Goal: Transaction & Acquisition: Obtain resource

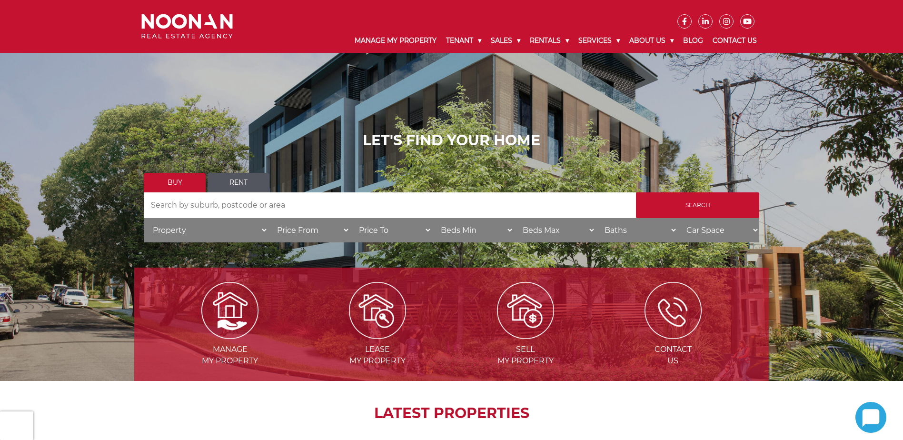
click at [226, 178] on link "Rent" at bounding box center [238, 183] width 62 height 20
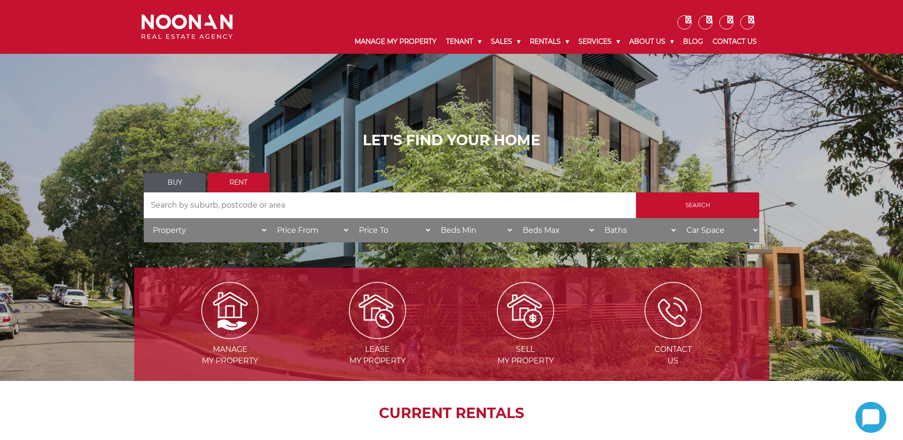
click at [236, 202] on input "Search by Address" at bounding box center [390, 205] width 492 height 26
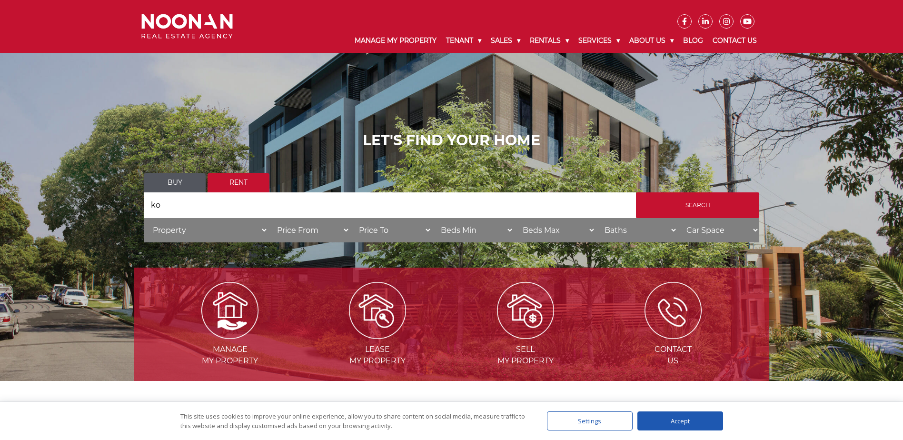
type input "k"
type input "Penshurst"
click at [699, 198] on input "Search" at bounding box center [697, 205] width 123 height 26
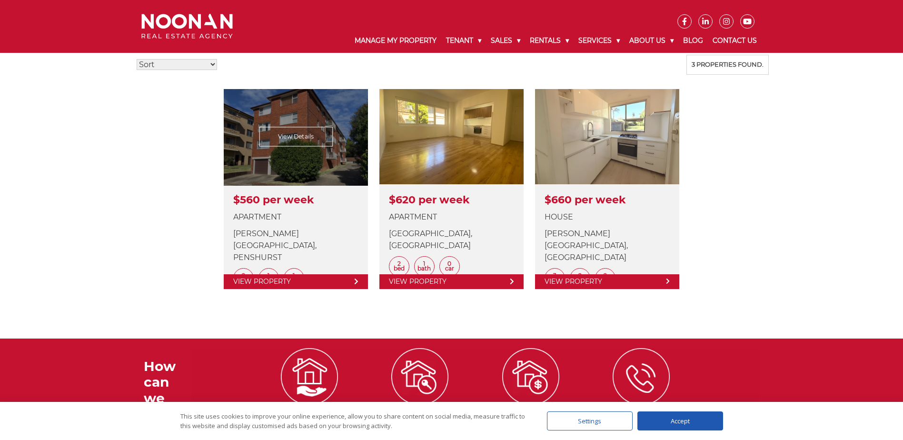
scroll to position [238, 0]
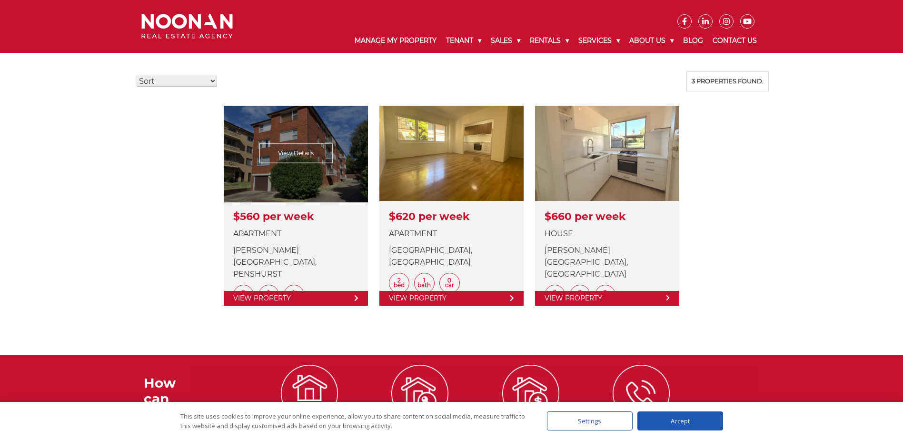
click at [293, 191] on link at bounding box center [296, 206] width 144 height 200
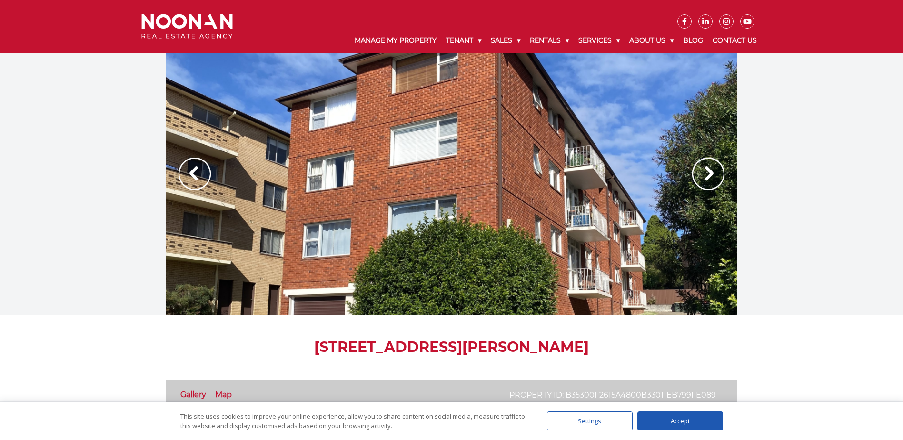
click at [694, 175] on img at bounding box center [708, 173] width 32 height 32
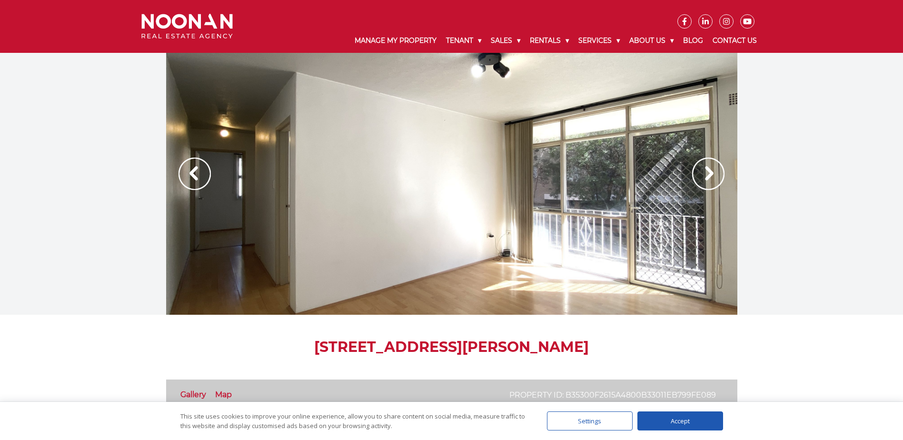
click at [694, 175] on img at bounding box center [708, 173] width 32 height 32
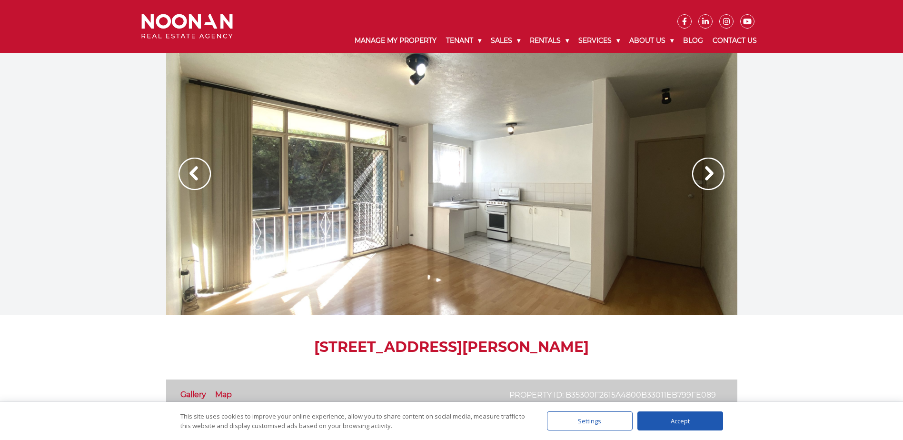
click at [694, 175] on img at bounding box center [708, 173] width 32 height 32
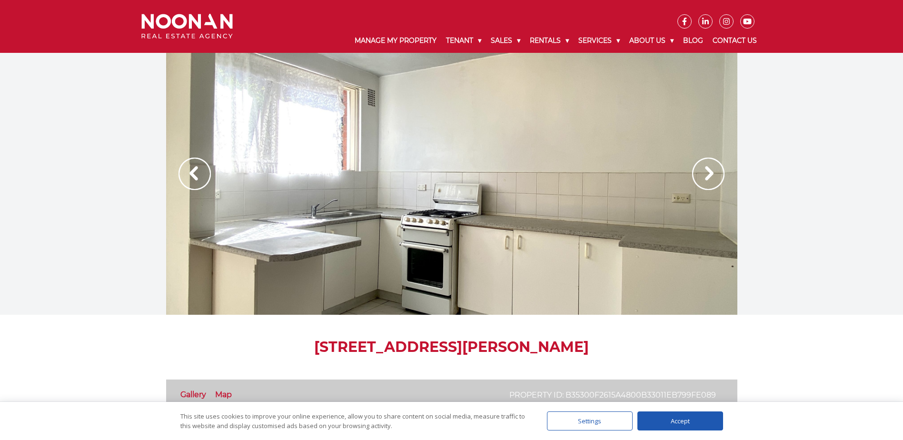
click at [694, 174] on img at bounding box center [708, 173] width 32 height 32
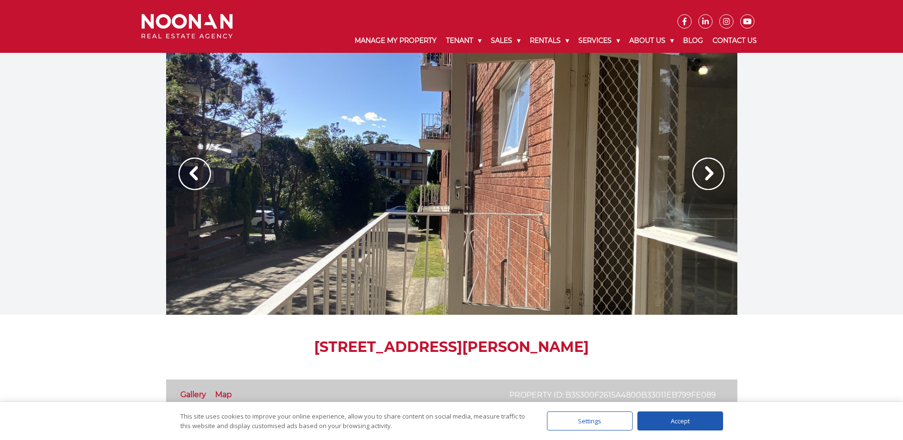
click at [694, 174] on img at bounding box center [708, 173] width 32 height 32
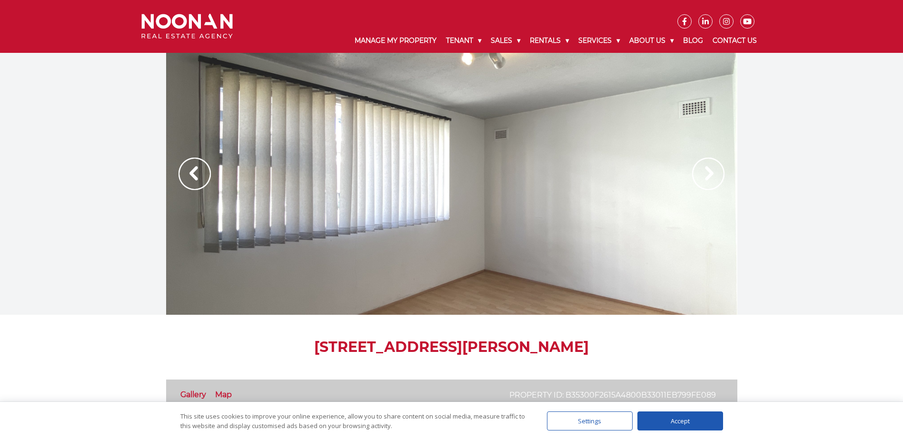
click at [696, 173] on img at bounding box center [708, 173] width 32 height 32
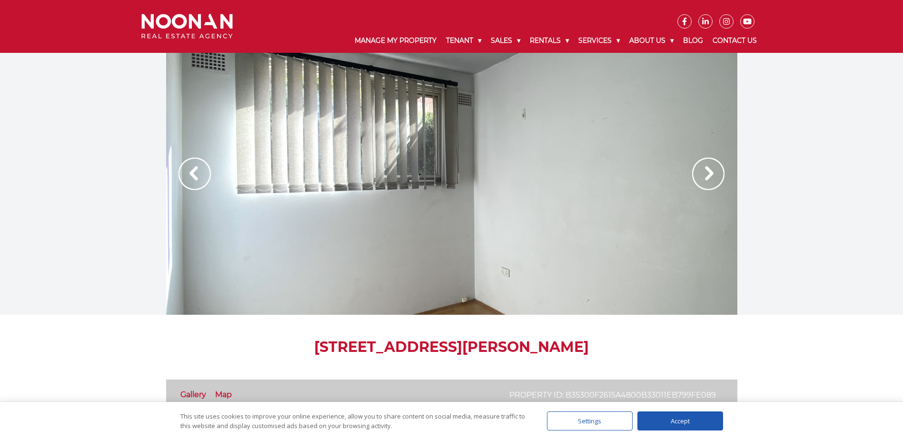
click at [696, 173] on img at bounding box center [708, 173] width 32 height 32
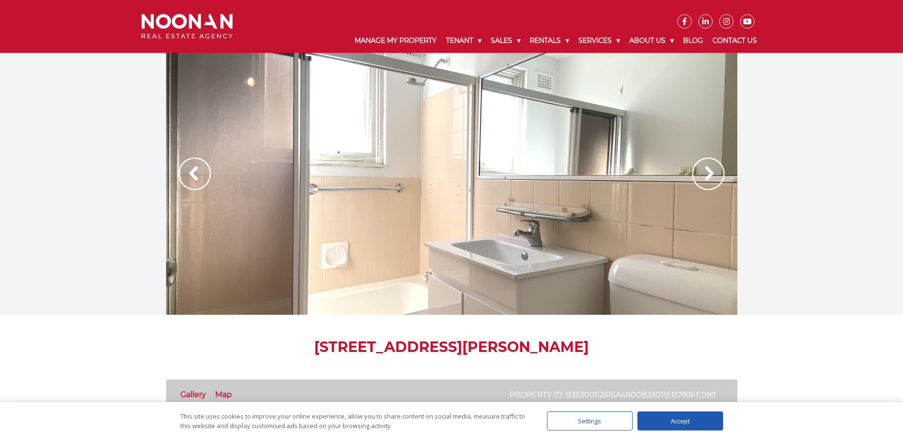
click at [696, 173] on img at bounding box center [708, 173] width 32 height 32
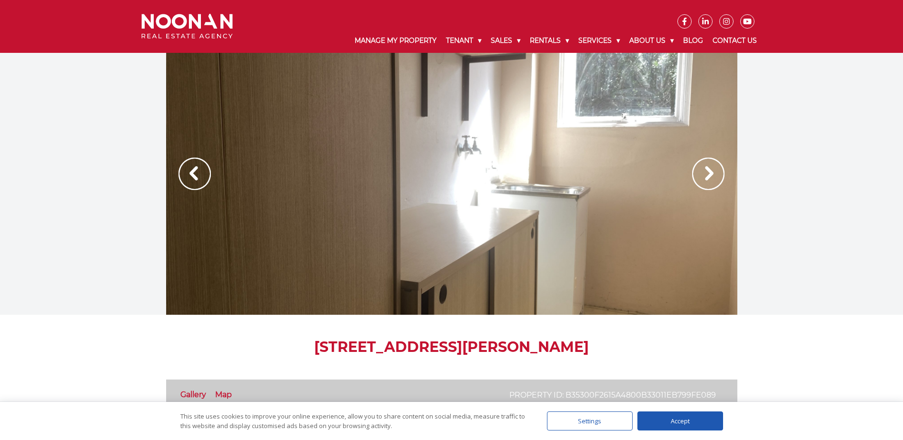
click at [698, 172] on img at bounding box center [708, 173] width 32 height 32
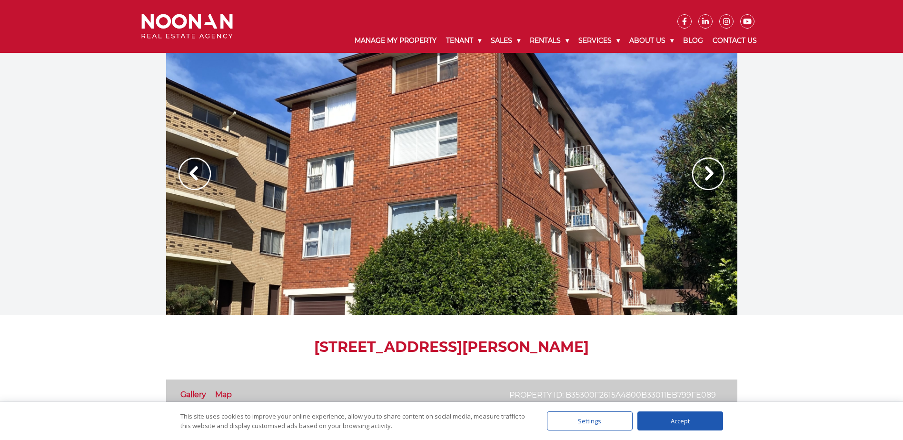
click at [698, 172] on img at bounding box center [708, 173] width 32 height 32
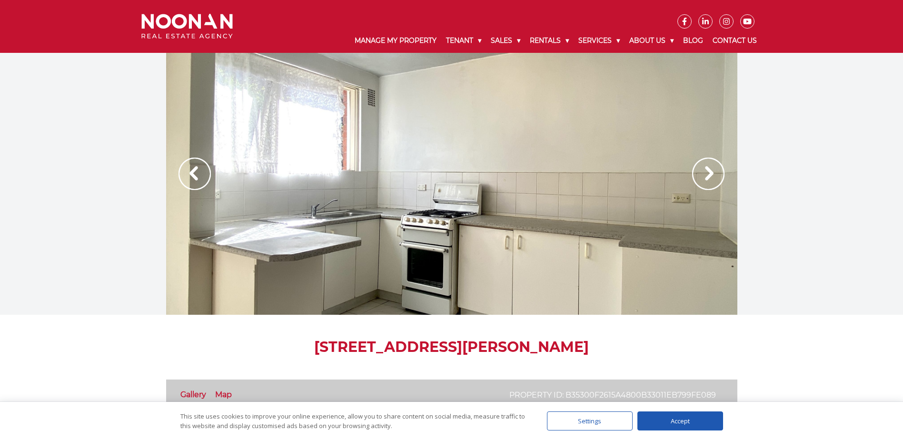
click at [703, 171] on img at bounding box center [708, 173] width 32 height 32
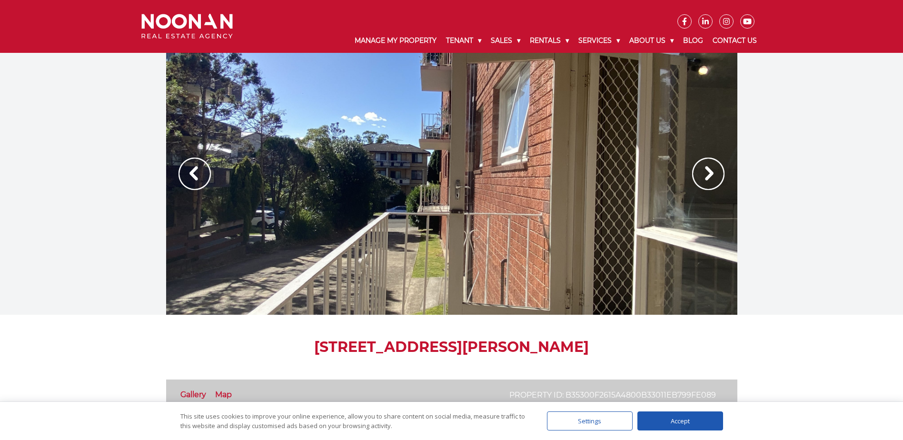
click at [703, 171] on img at bounding box center [708, 173] width 32 height 32
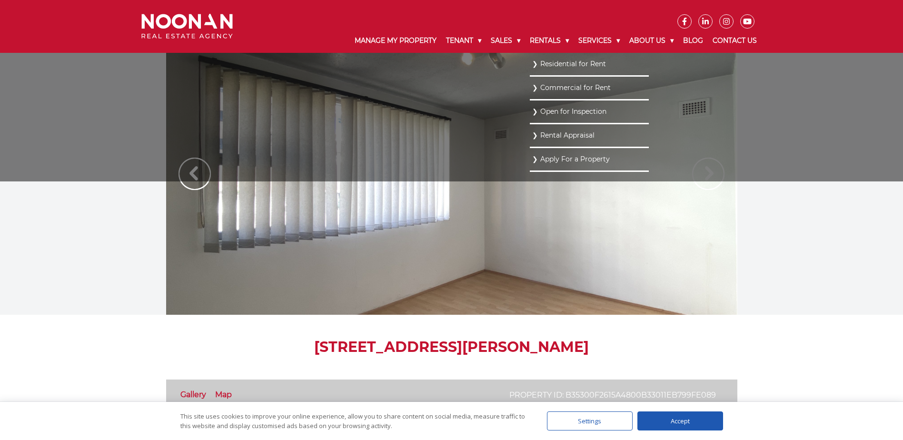
click at [557, 65] on link "Residential for Rent" at bounding box center [589, 64] width 114 height 13
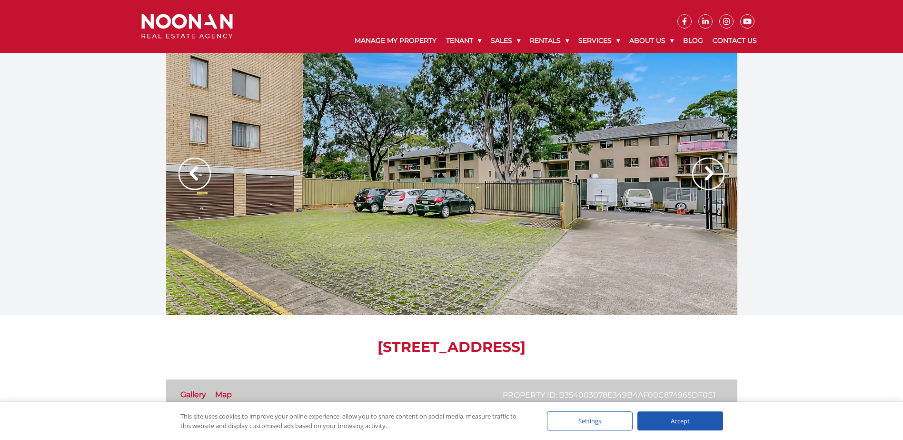
click at [714, 165] on img at bounding box center [708, 173] width 32 height 32
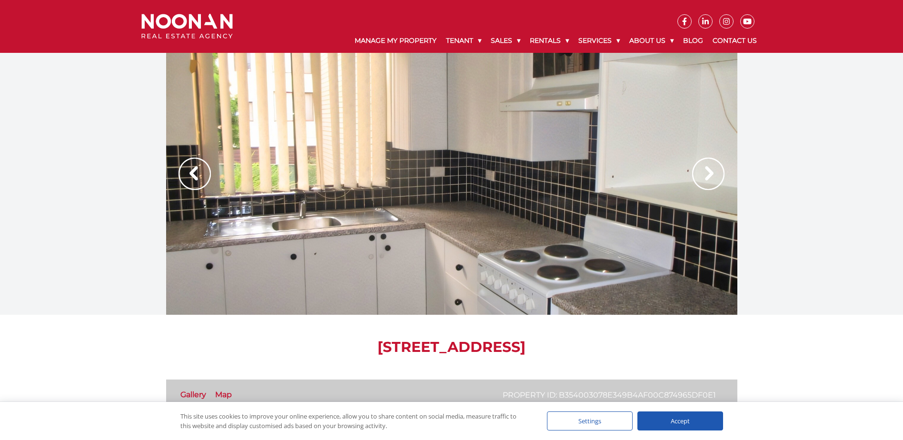
click at [714, 165] on img at bounding box center [708, 173] width 32 height 32
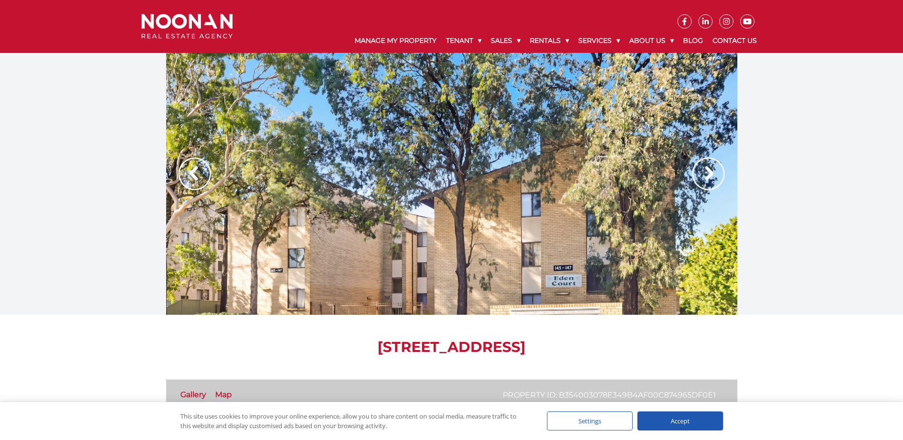
click at [714, 165] on img at bounding box center [708, 173] width 32 height 32
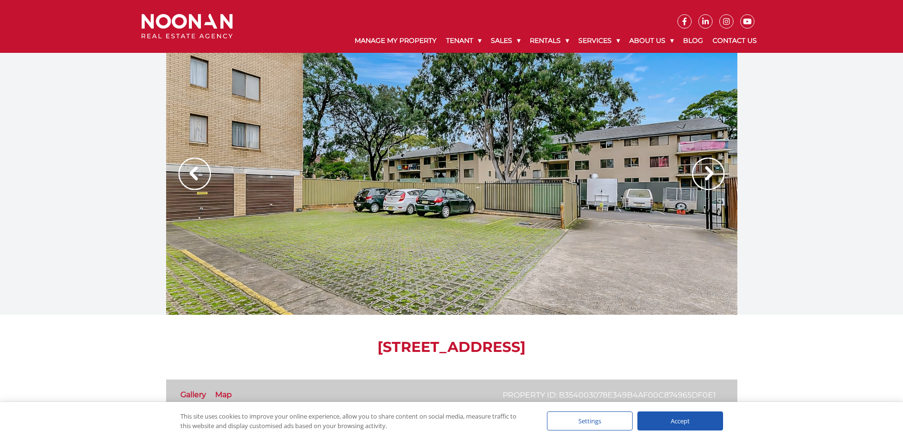
click at [714, 165] on img at bounding box center [708, 173] width 32 height 32
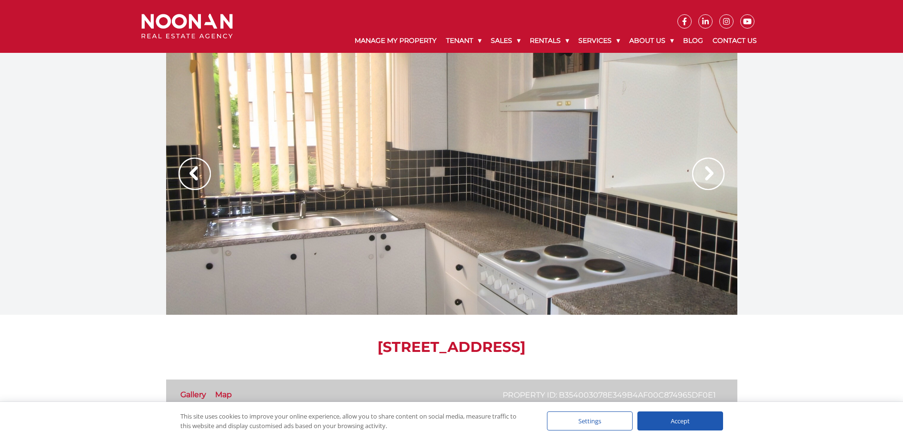
click at [714, 165] on img at bounding box center [708, 173] width 32 height 32
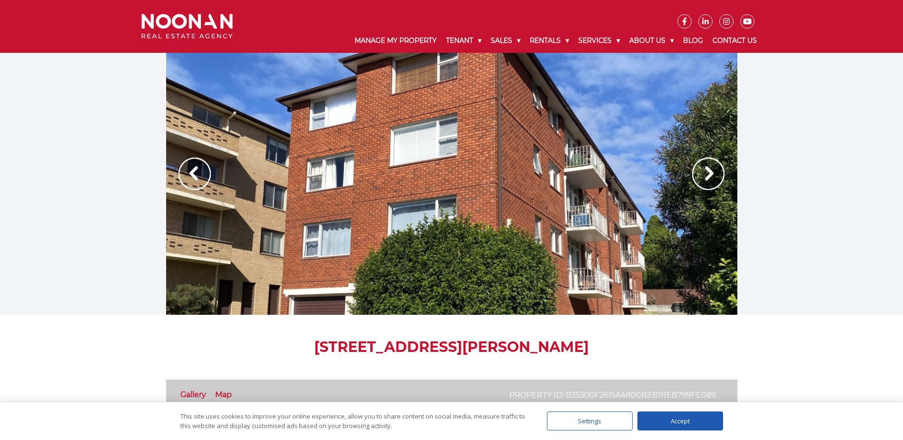
click at [709, 174] on img at bounding box center [708, 173] width 32 height 32
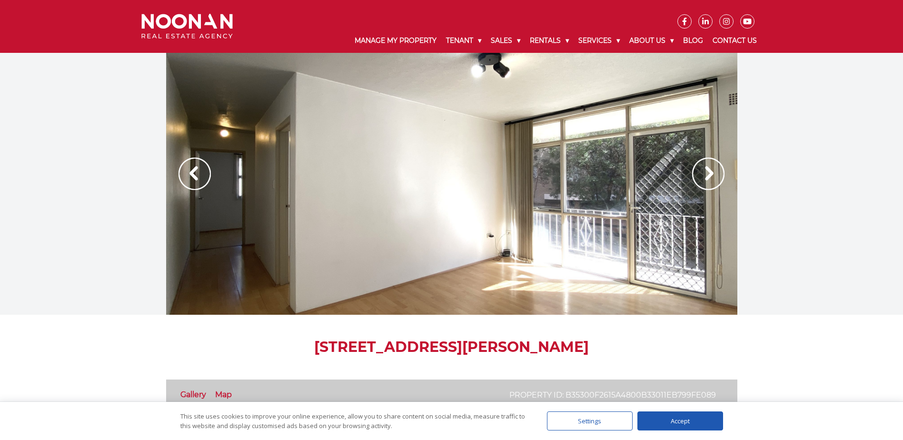
click at [709, 174] on img at bounding box center [708, 173] width 32 height 32
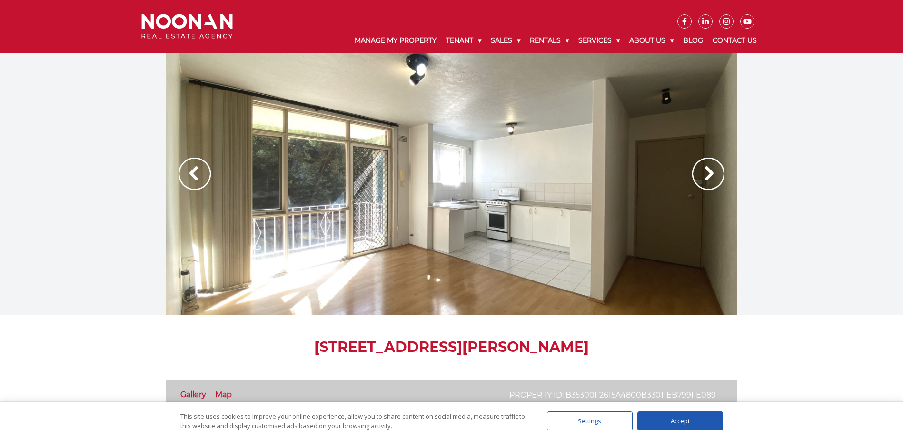
click at [709, 174] on img at bounding box center [708, 173] width 32 height 32
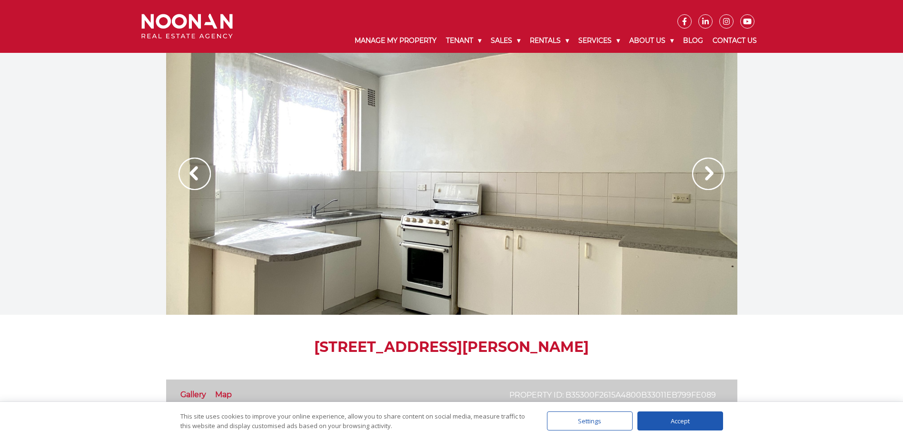
click at [709, 174] on img at bounding box center [708, 173] width 32 height 32
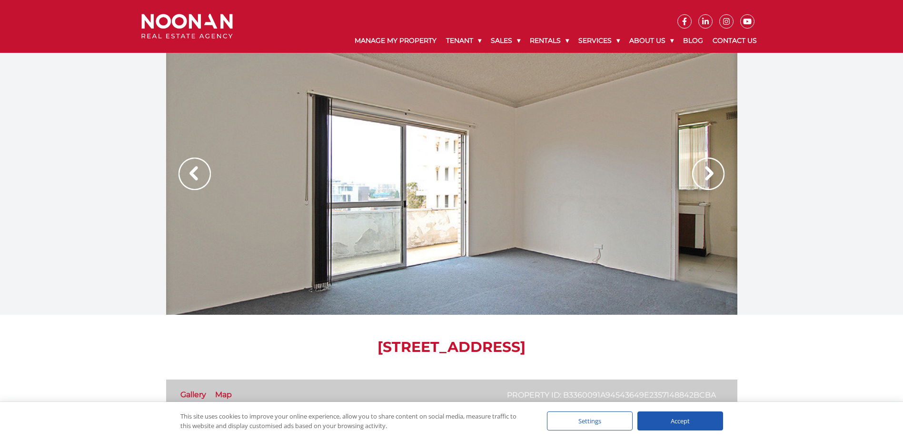
click at [718, 175] on img at bounding box center [708, 173] width 32 height 32
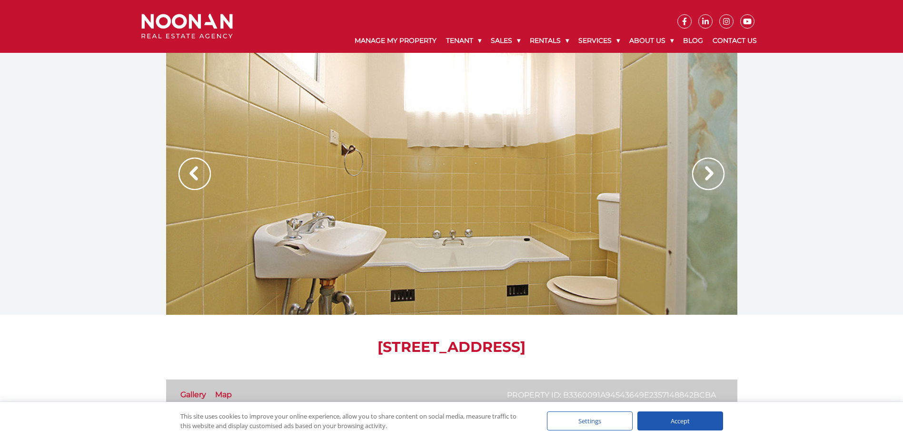
click at [718, 175] on img at bounding box center [708, 173] width 32 height 32
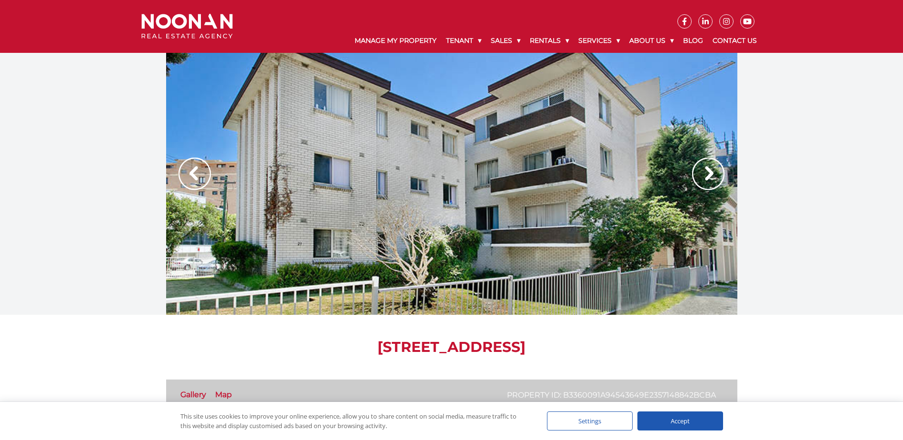
click at [718, 175] on img at bounding box center [708, 173] width 32 height 32
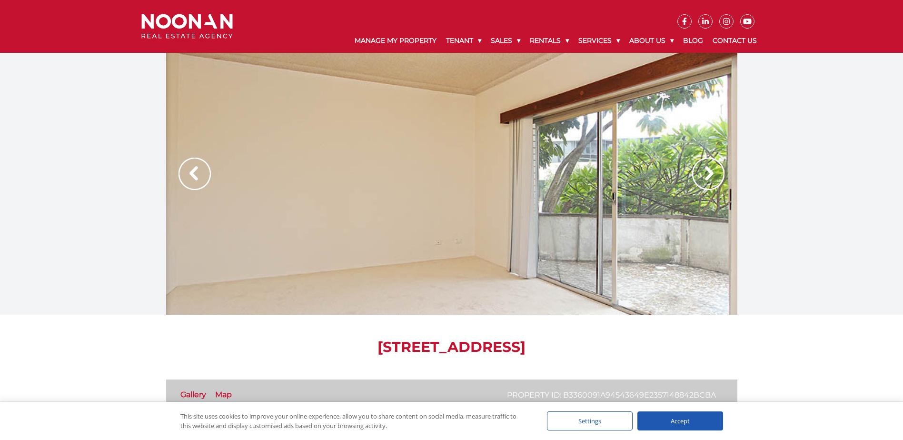
click at [718, 175] on img at bounding box center [708, 173] width 32 height 32
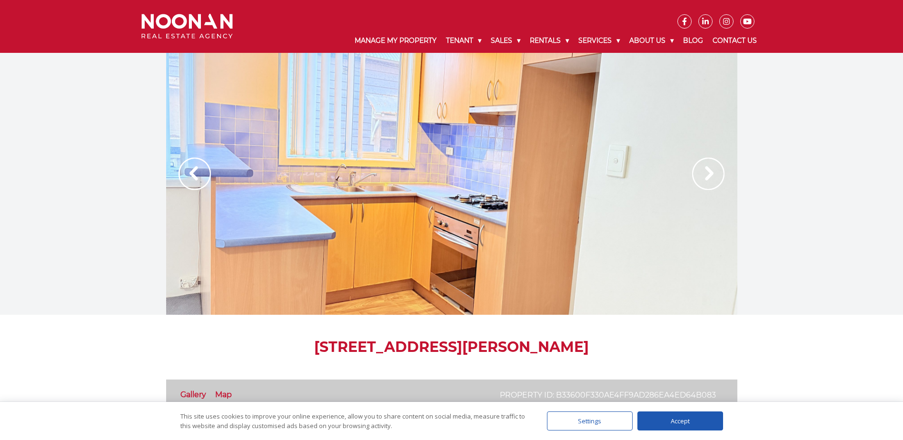
click at [706, 172] on img at bounding box center [708, 173] width 32 height 32
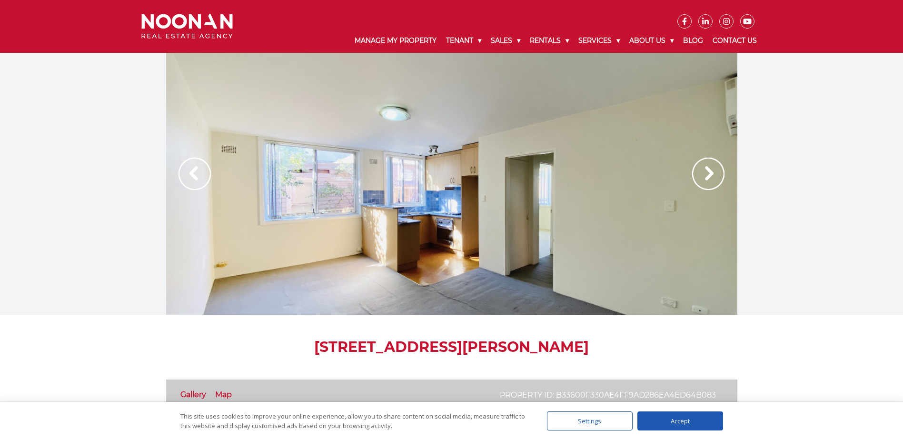
click at [706, 172] on img at bounding box center [708, 173] width 32 height 32
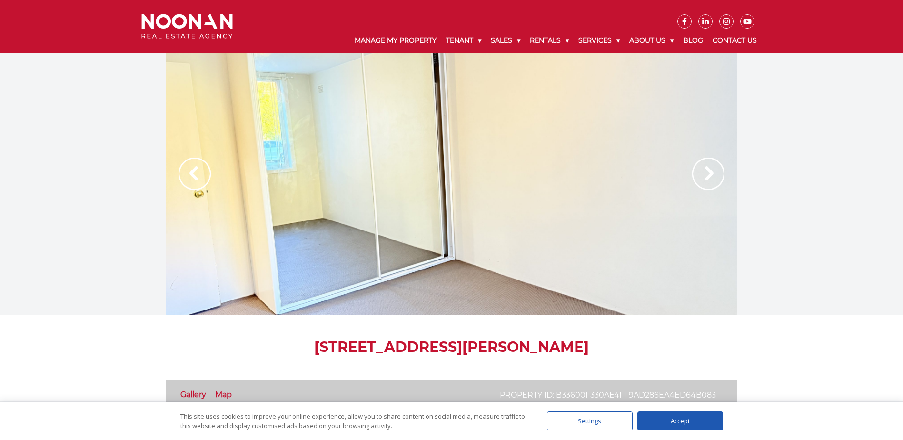
click at [706, 172] on img at bounding box center [708, 173] width 32 height 32
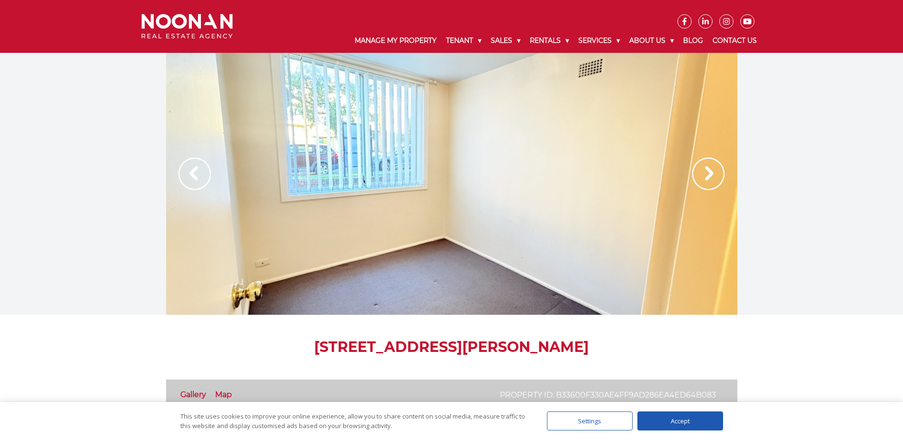
click at [706, 172] on img at bounding box center [708, 173] width 32 height 32
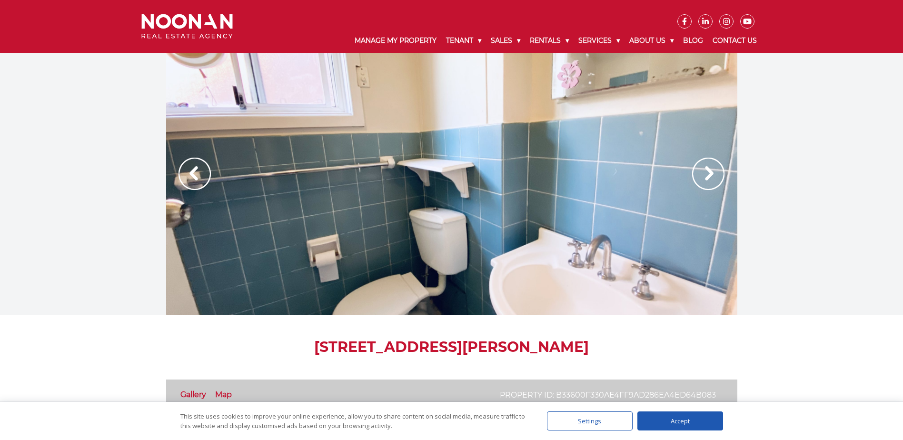
click at [706, 172] on img at bounding box center [708, 173] width 32 height 32
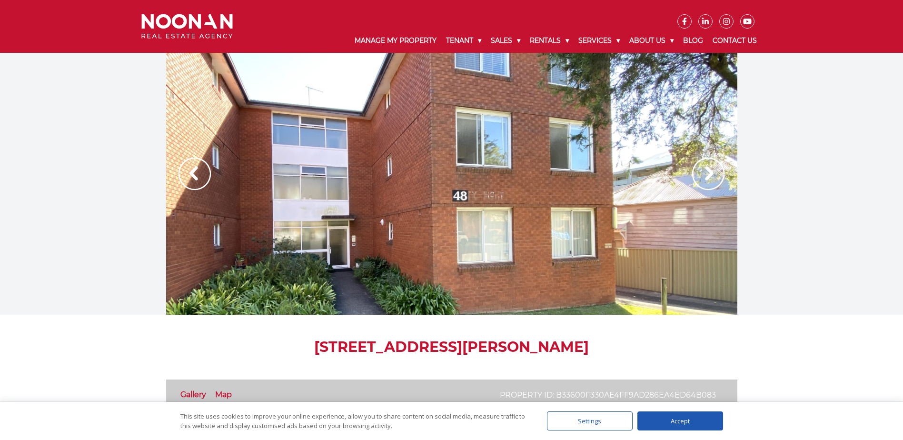
click at [706, 172] on img at bounding box center [708, 173] width 32 height 32
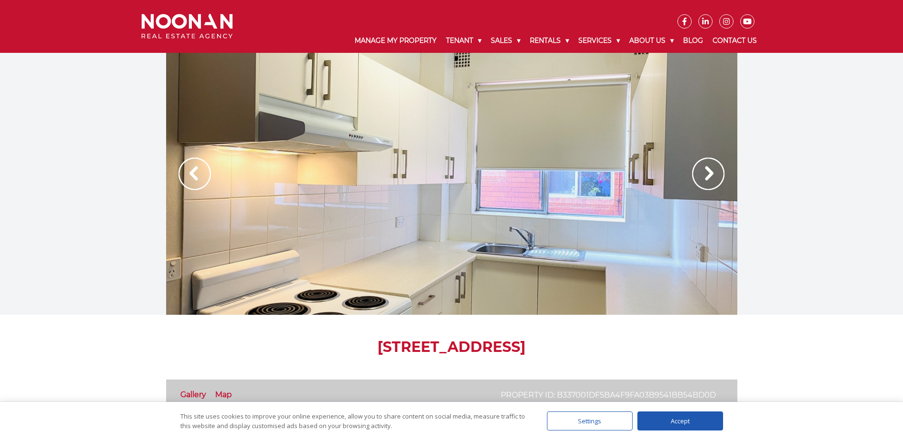
click at [702, 177] on img at bounding box center [708, 173] width 32 height 32
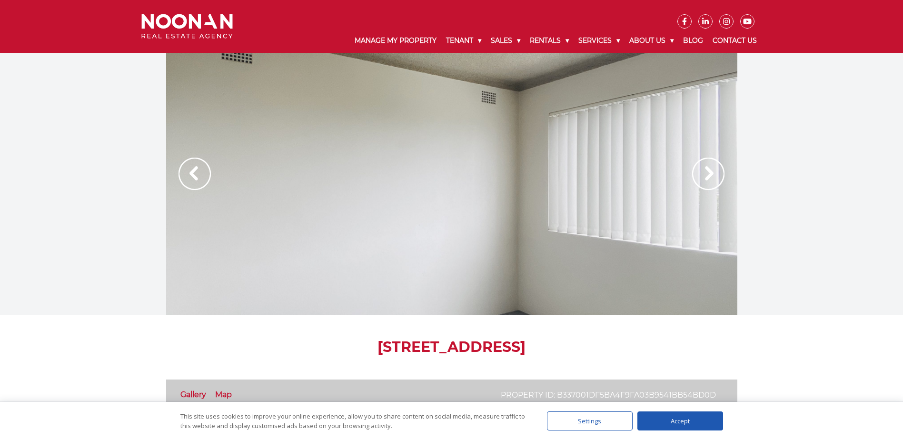
click at [702, 177] on img at bounding box center [708, 173] width 32 height 32
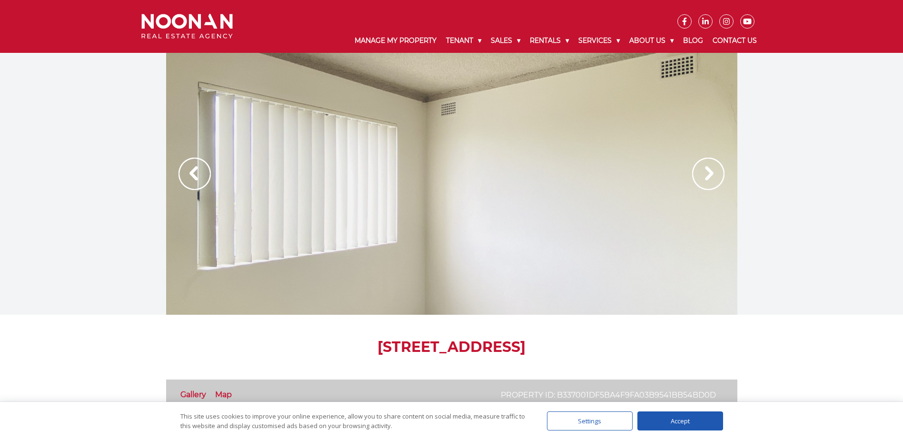
click at [702, 177] on img at bounding box center [708, 173] width 32 height 32
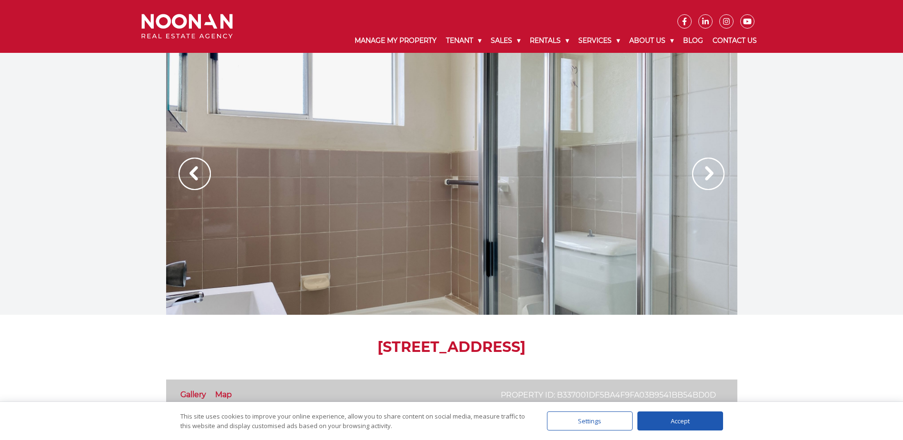
click at [702, 177] on img at bounding box center [708, 173] width 32 height 32
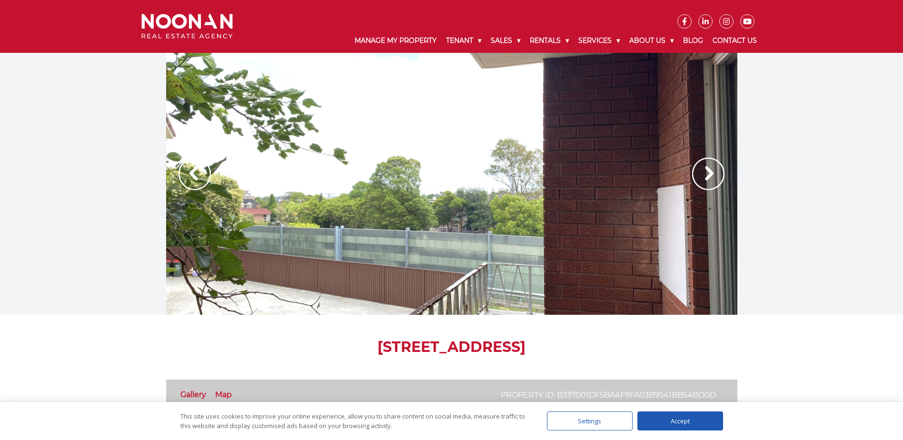
click at [702, 177] on img at bounding box center [708, 173] width 32 height 32
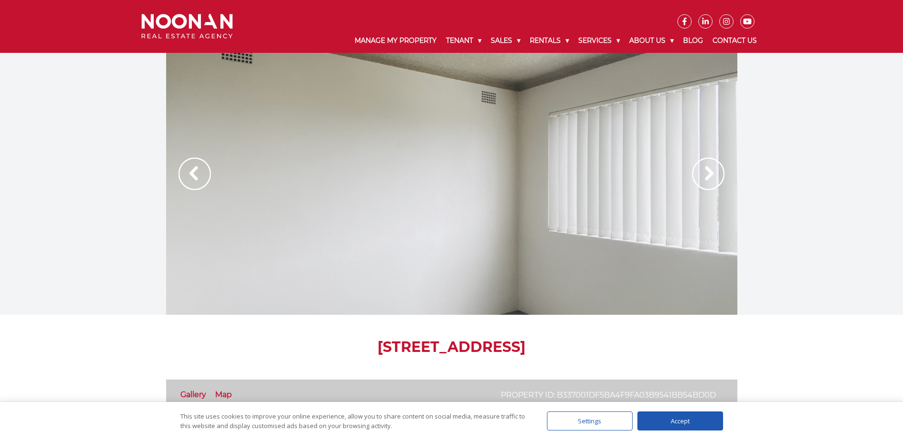
click at [722, 170] on img at bounding box center [708, 173] width 32 height 32
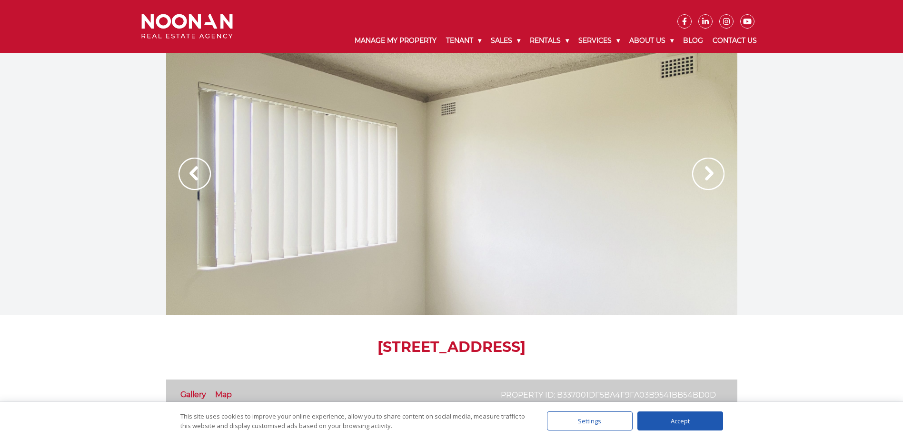
click at [562, 207] on div at bounding box center [451, 184] width 571 height 262
click at [698, 165] on img at bounding box center [708, 173] width 32 height 32
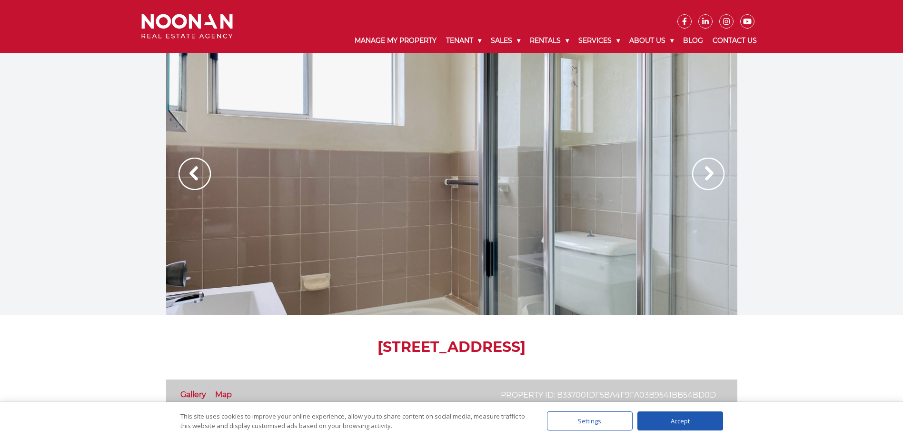
click at [698, 165] on img at bounding box center [708, 173] width 32 height 32
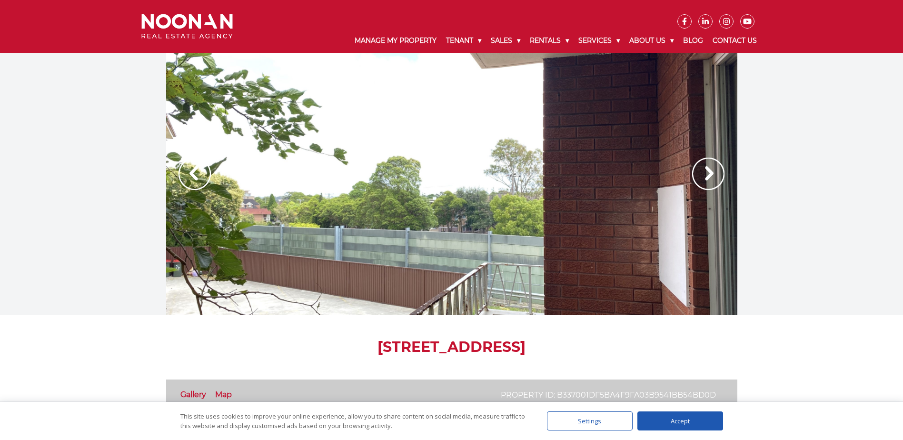
click at [694, 176] on img at bounding box center [708, 173] width 32 height 32
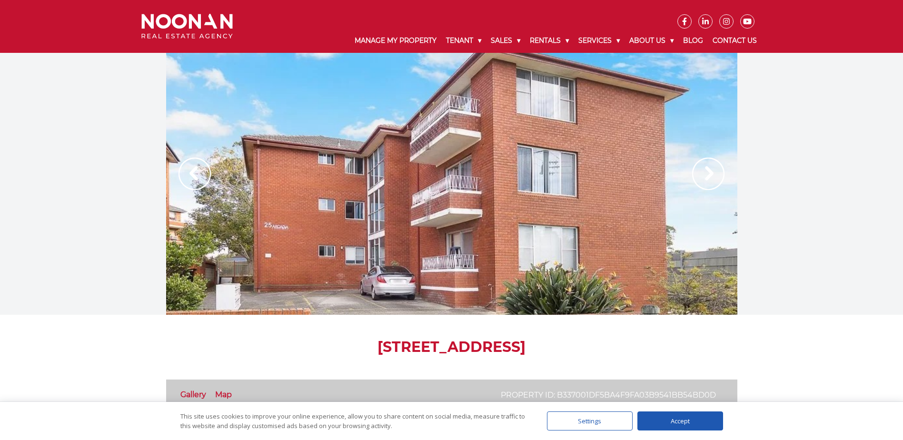
click at [694, 176] on img at bounding box center [708, 173] width 32 height 32
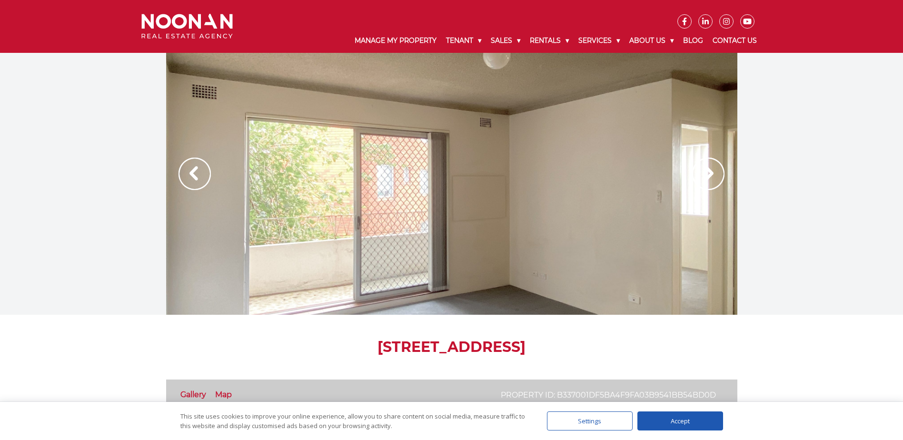
click at [694, 176] on img at bounding box center [708, 173] width 32 height 32
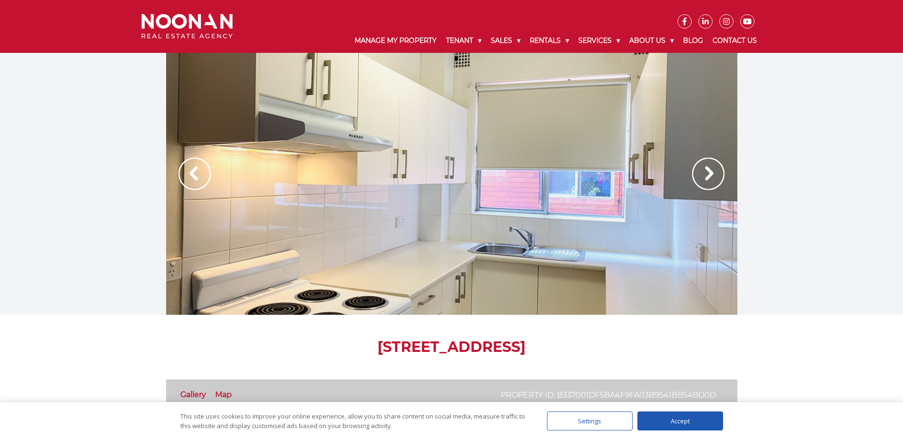
click at [694, 176] on img at bounding box center [708, 173] width 32 height 32
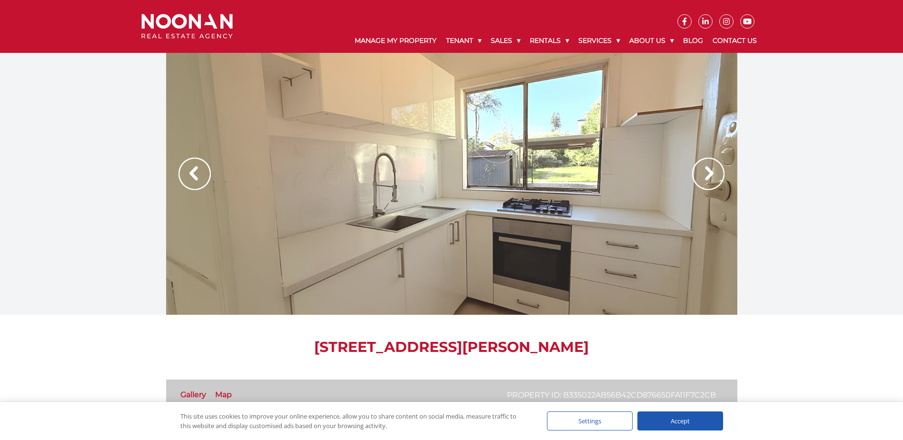
click at [709, 168] on img at bounding box center [708, 173] width 32 height 32
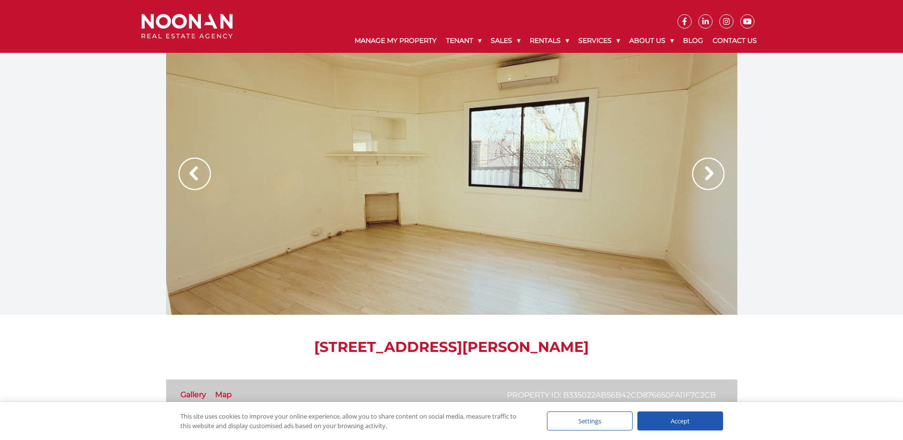
click at [711, 169] on img at bounding box center [708, 173] width 32 height 32
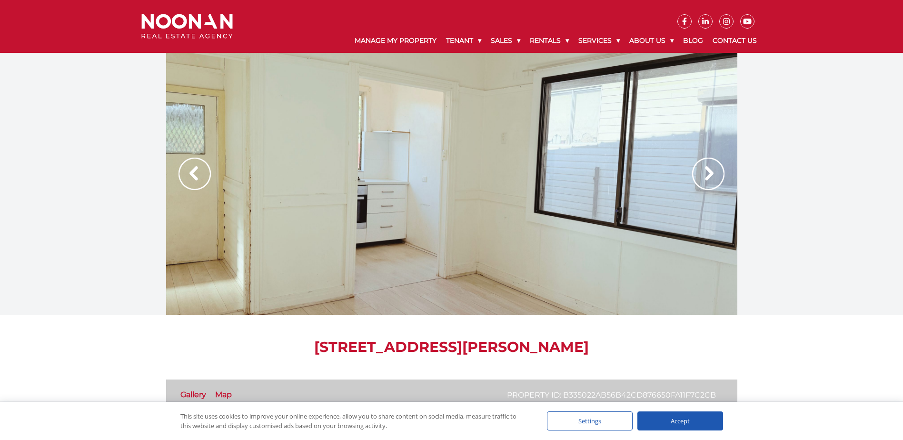
click at [711, 169] on img at bounding box center [708, 173] width 32 height 32
